Goal: Ask a question

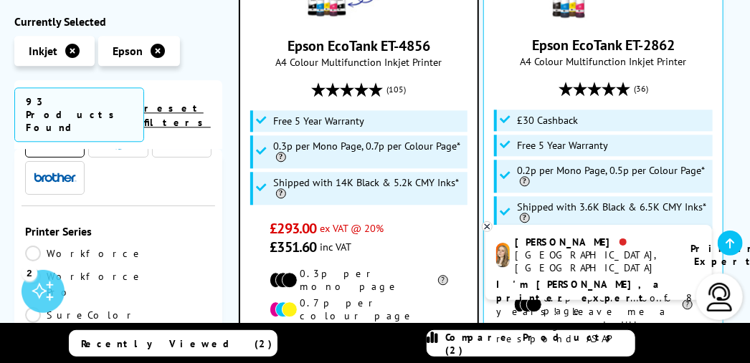
scroll to position [1290, 0]
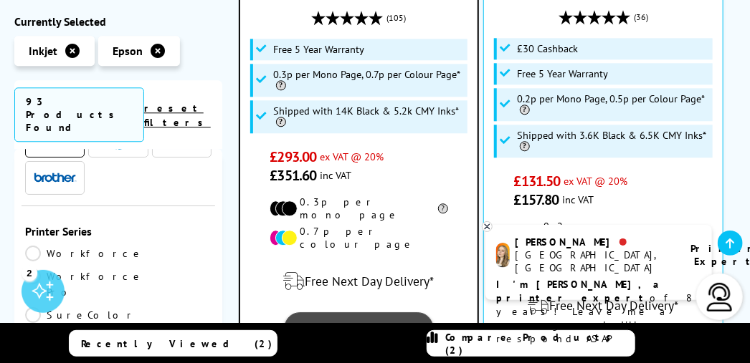
click at [352, 313] on link "View" at bounding box center [359, 328] width 148 height 30
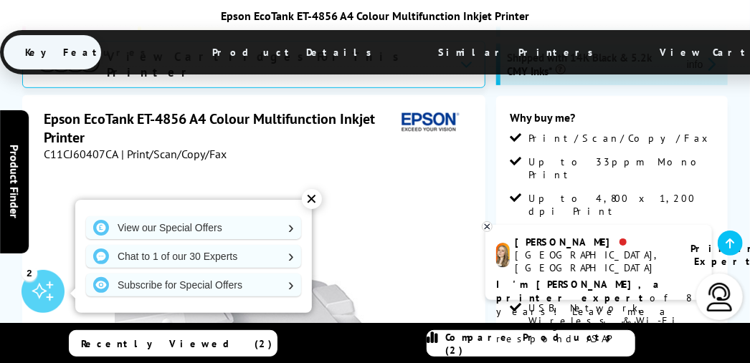
scroll to position [287, 0]
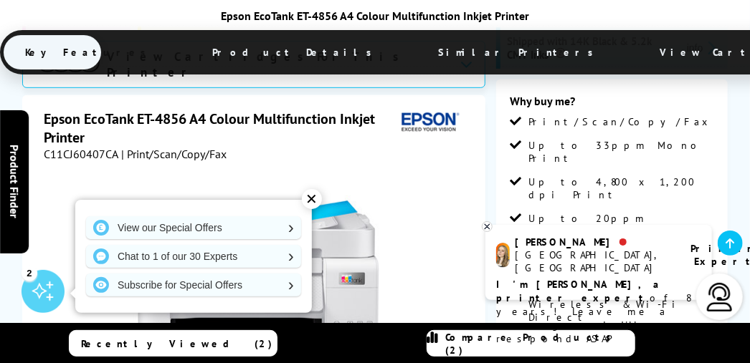
click at [311, 201] on div "✕" at bounding box center [312, 199] width 20 height 20
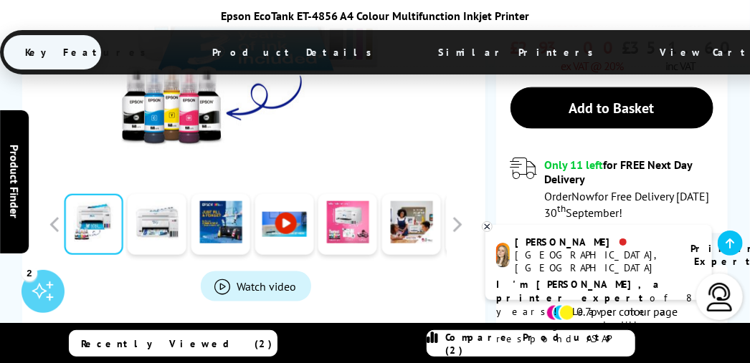
scroll to position [573, 0]
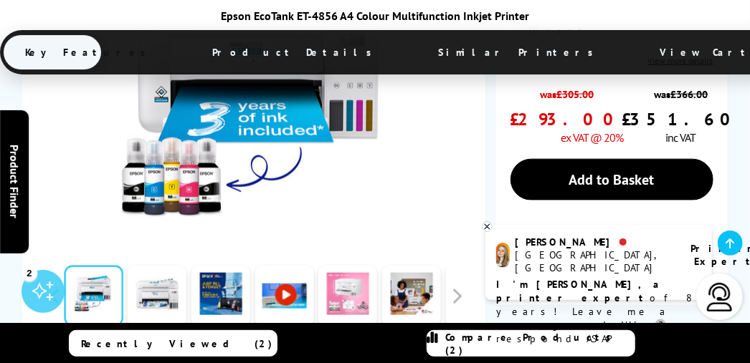
click at [352, 266] on link at bounding box center [347, 296] width 59 height 61
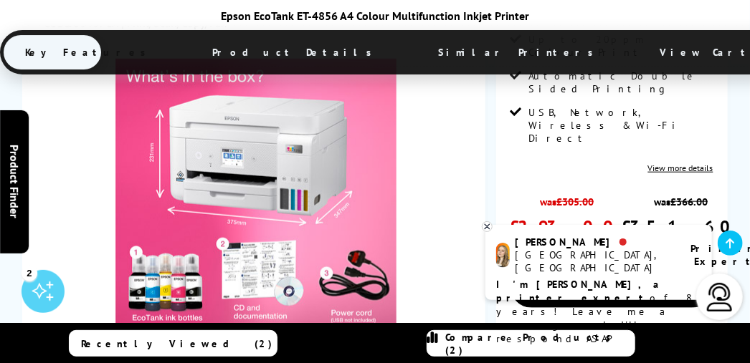
scroll to position [502, 0]
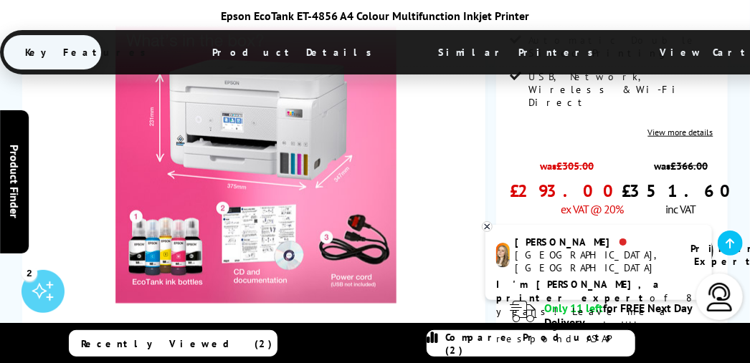
click at [292, 338] on link at bounding box center [283, 368] width 59 height 61
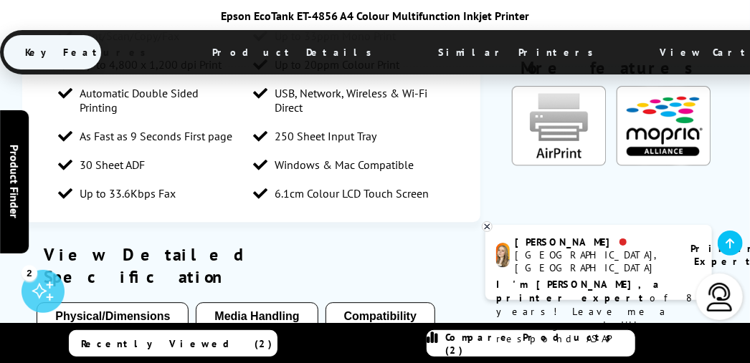
scroll to position [1362, 0]
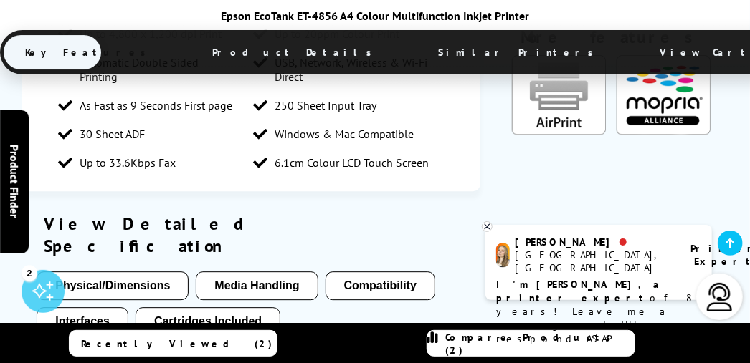
click at [363, 272] on button "Compatibility" at bounding box center [380, 286] width 110 height 29
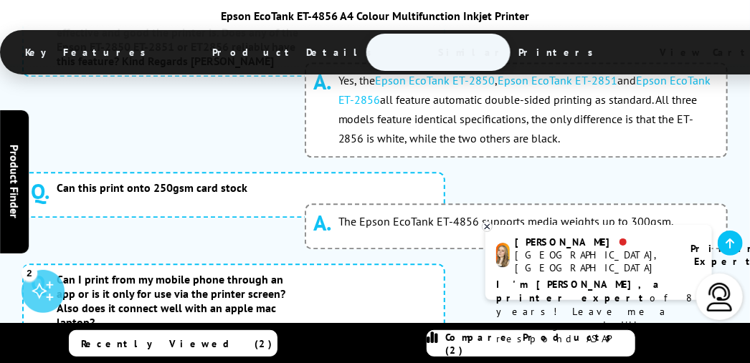
scroll to position [9145, 0]
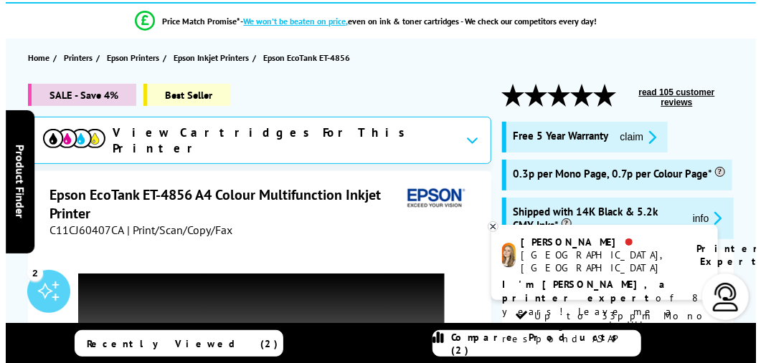
scroll to position [0, 0]
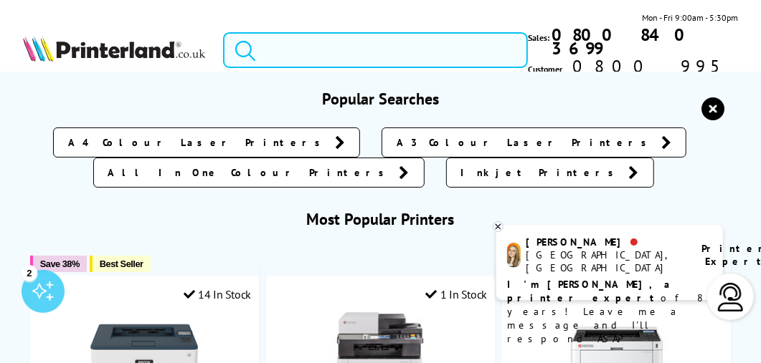
click at [300, 37] on input "search" at bounding box center [375, 50] width 305 height 36
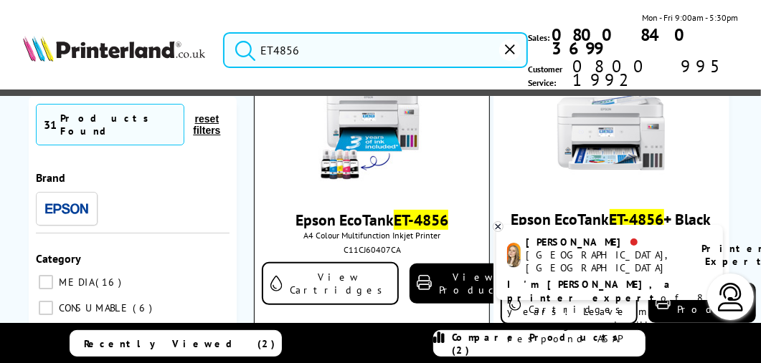
scroll to position [215, 0]
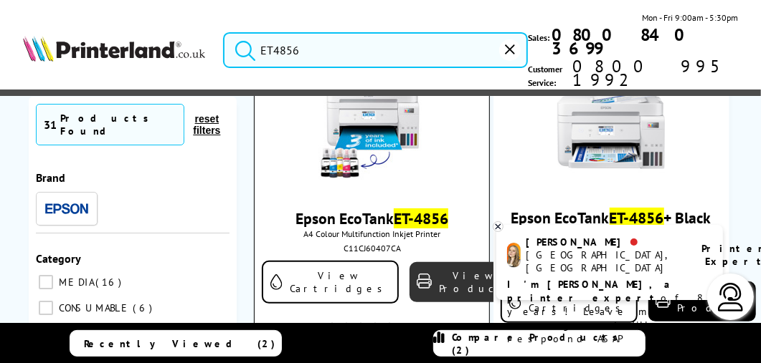
type input "ET4856"
click at [418, 262] on link "View Product" at bounding box center [463, 282] width 108 height 40
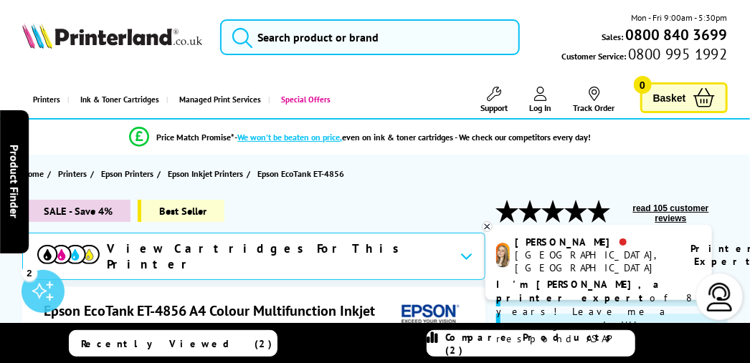
click at [652, 287] on p "I'm [PERSON_NAME], a printer expert of 8 years! Leave me a message and I'll res…" at bounding box center [598, 312] width 205 height 68
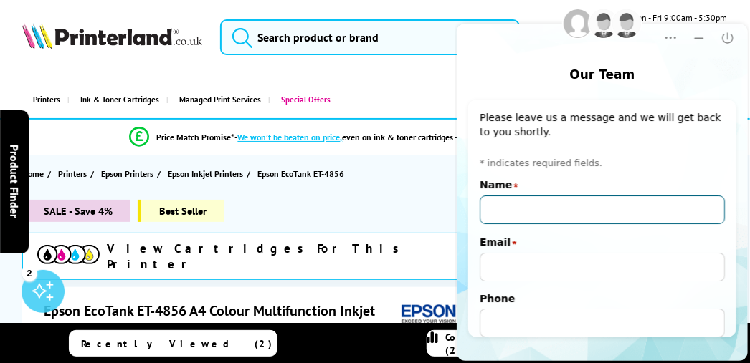
click at [578, 212] on input "Name" at bounding box center [601, 210] width 245 height 29
type input "[PERSON_NAME]"
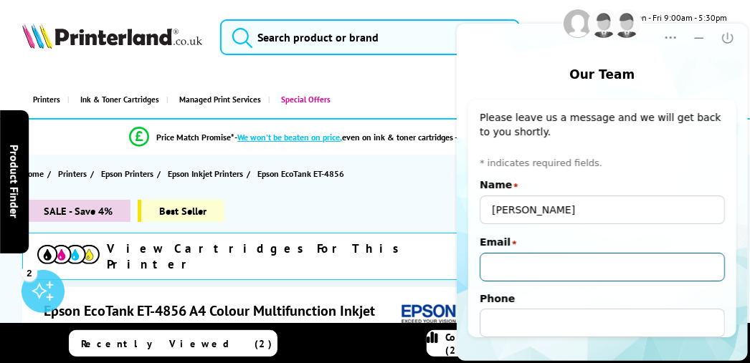
click at [531, 272] on input "Email" at bounding box center [601, 267] width 245 height 29
type input "[EMAIL_ADDRESS][DOMAIN_NAME]"
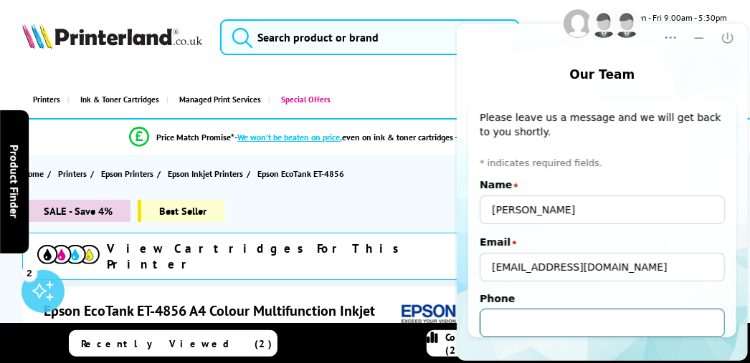
click at [506, 328] on input "Phone" at bounding box center [601, 323] width 245 height 29
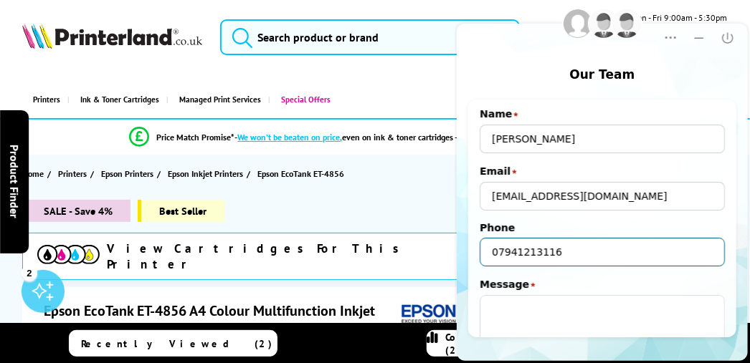
scroll to position [72, 0]
type input "07941213116"
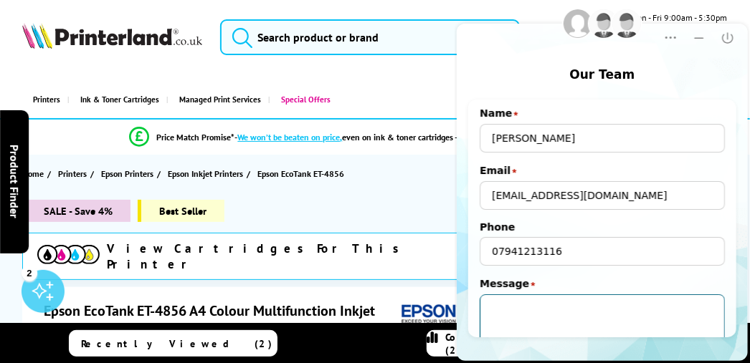
click at [518, 311] on textarea "Message" at bounding box center [601, 323] width 245 height 57
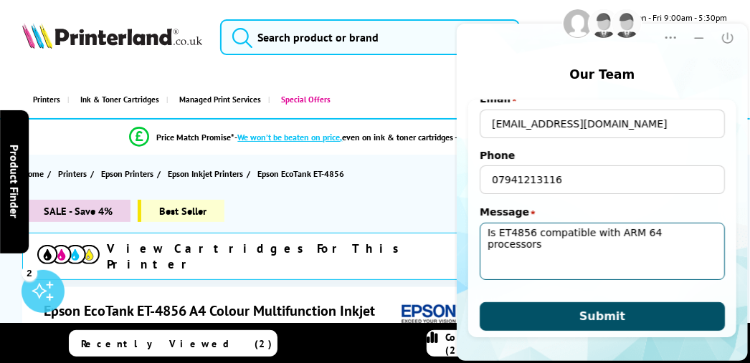
scroll to position [145, 0]
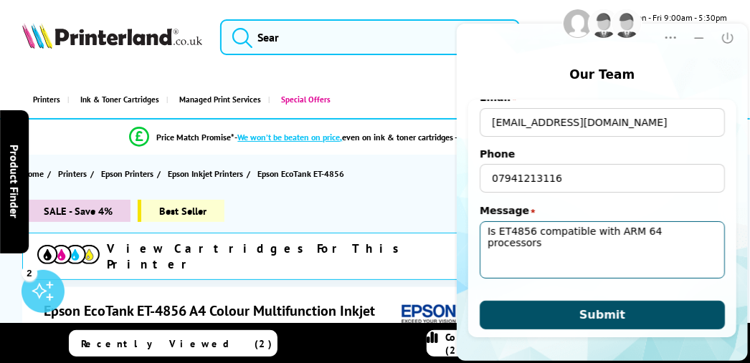
type textarea "Is ET4856 compatible with ARM 64 processors"
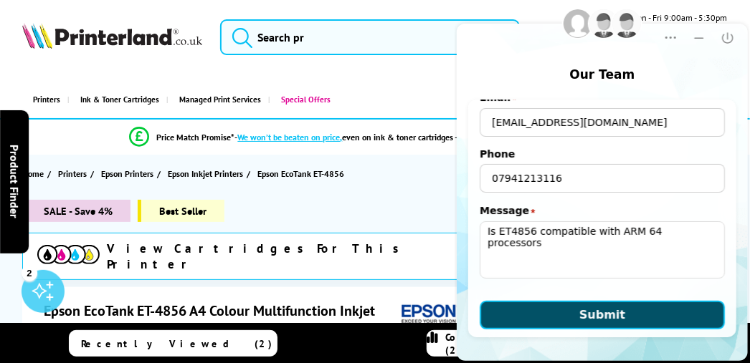
click at [539, 313] on button "Submit" at bounding box center [601, 315] width 245 height 29
